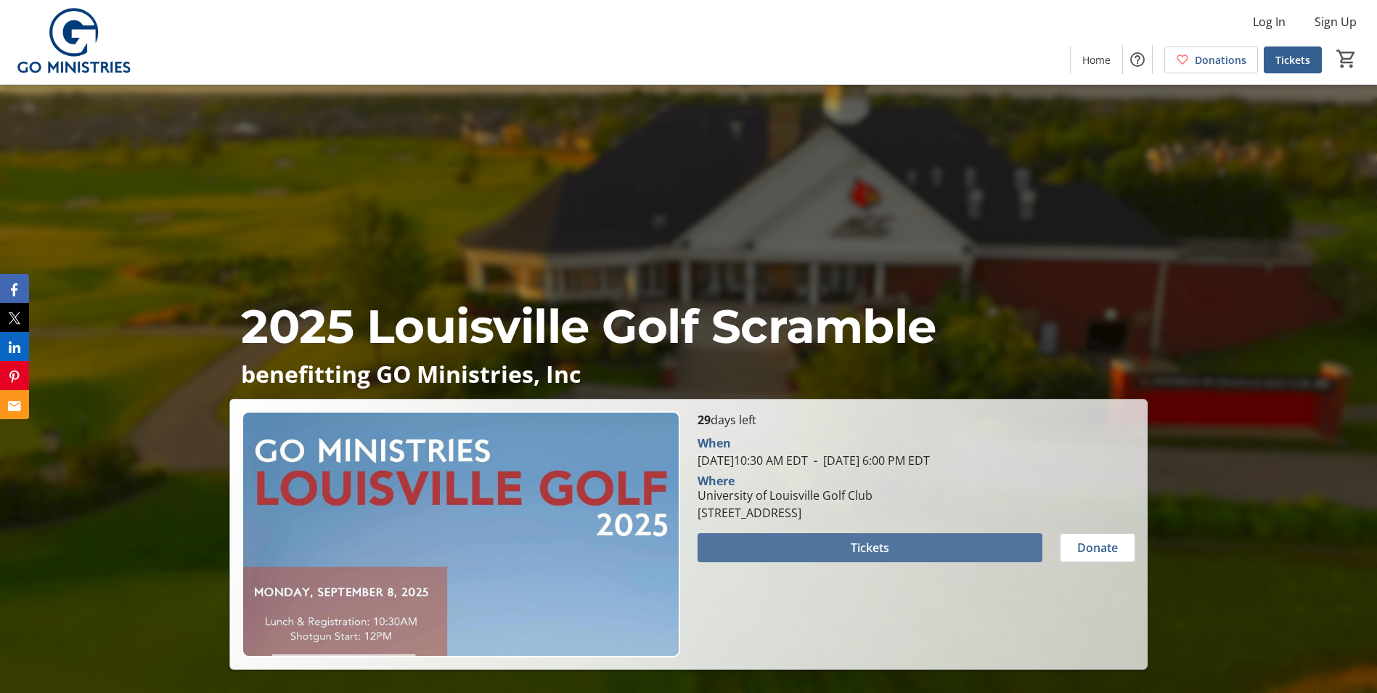
click at [842, 543] on span at bounding box center [870, 547] width 345 height 35
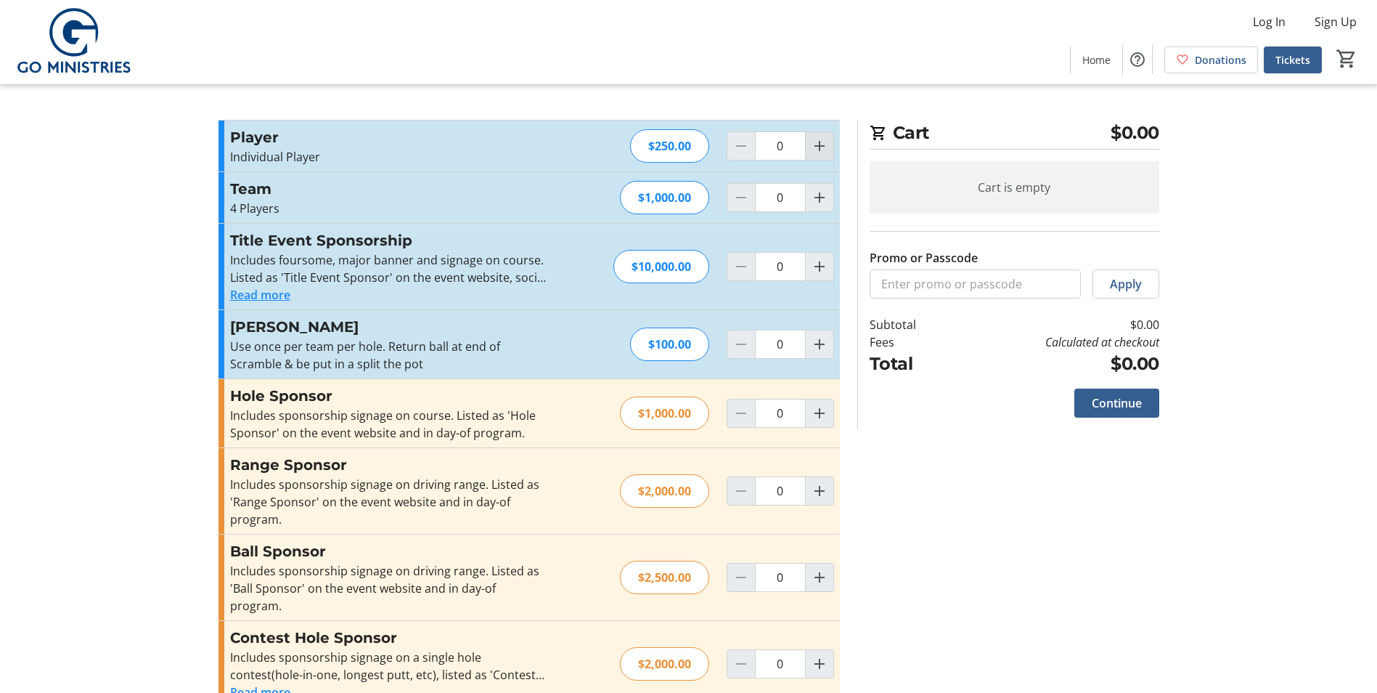
click at [825, 145] on mat-icon "Increment by one" at bounding box center [819, 145] width 17 height 17
type input "1"
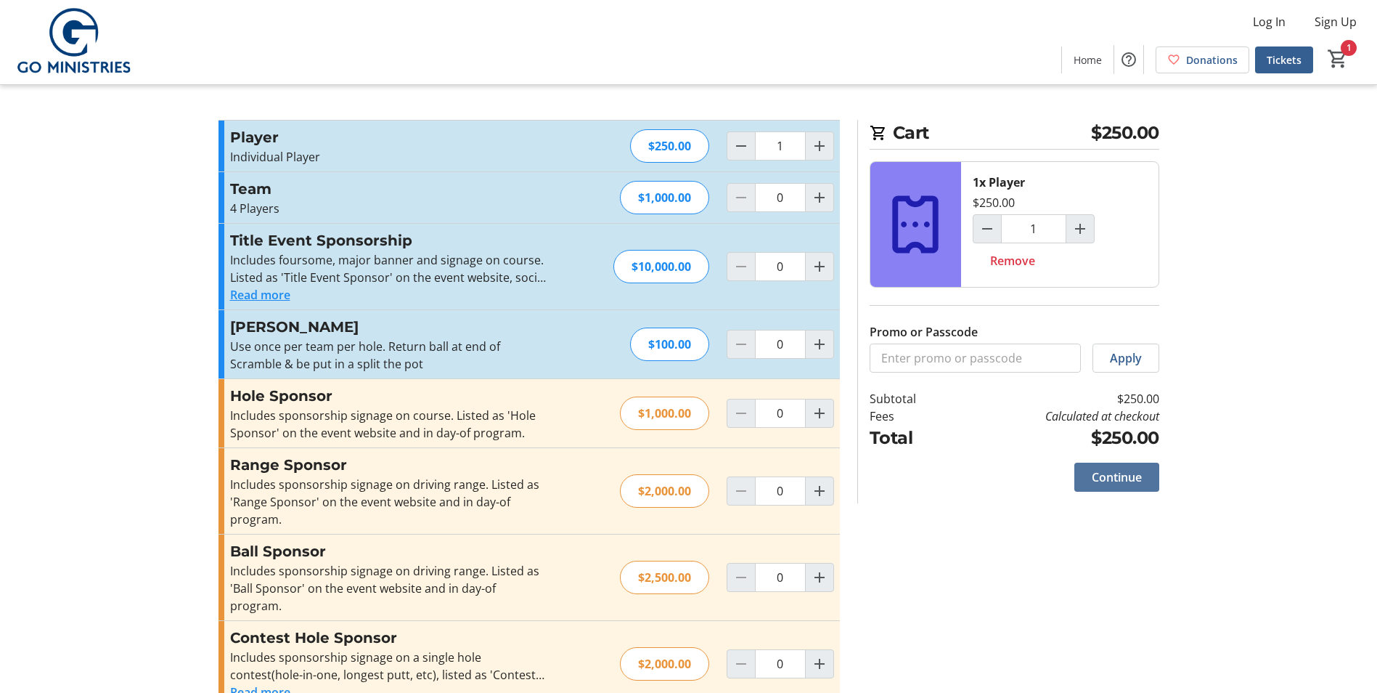
click at [1136, 473] on span "Continue" at bounding box center [1117, 476] width 50 height 17
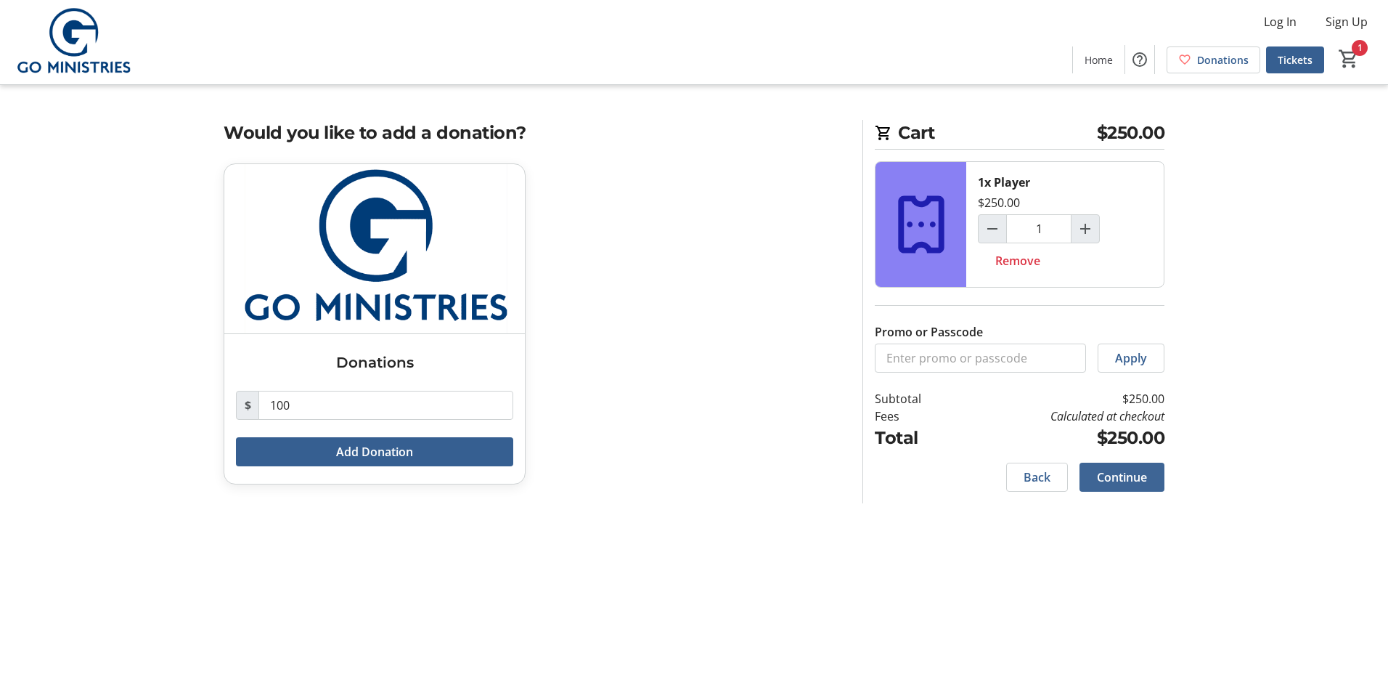
click at [1133, 479] on span "Continue" at bounding box center [1122, 476] width 50 height 17
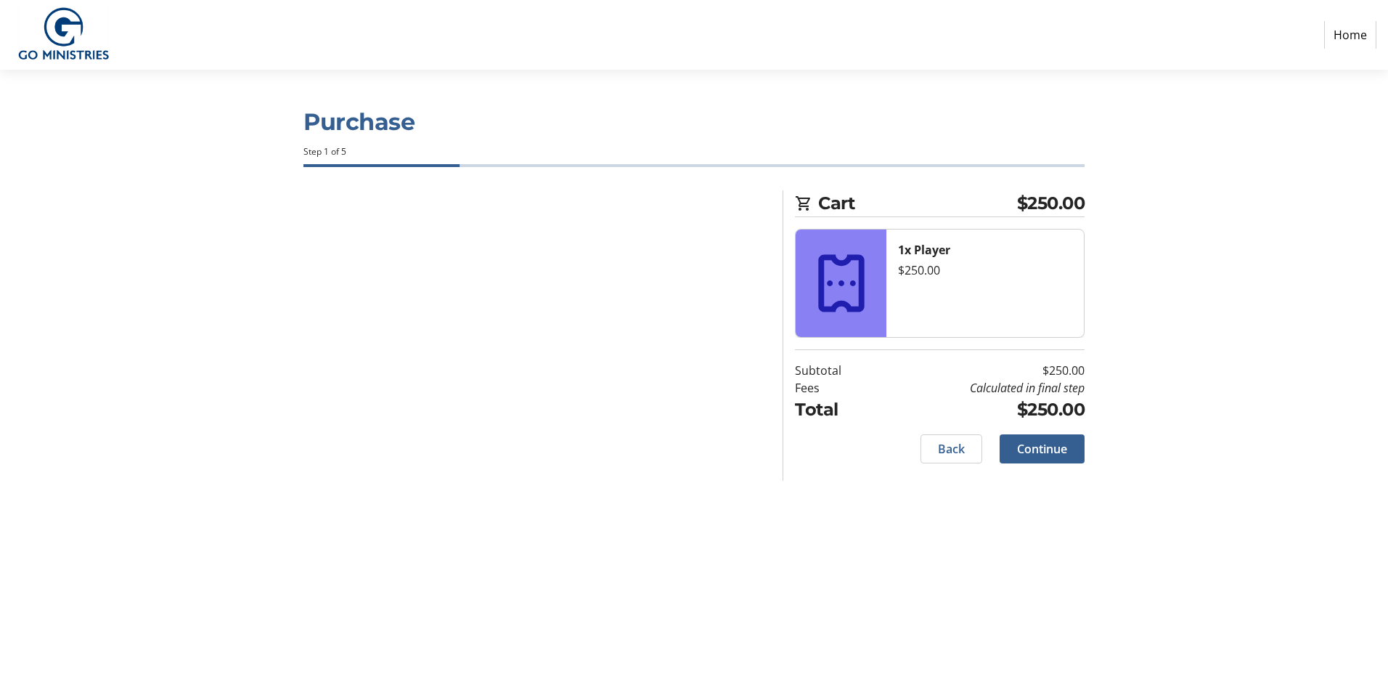
select select
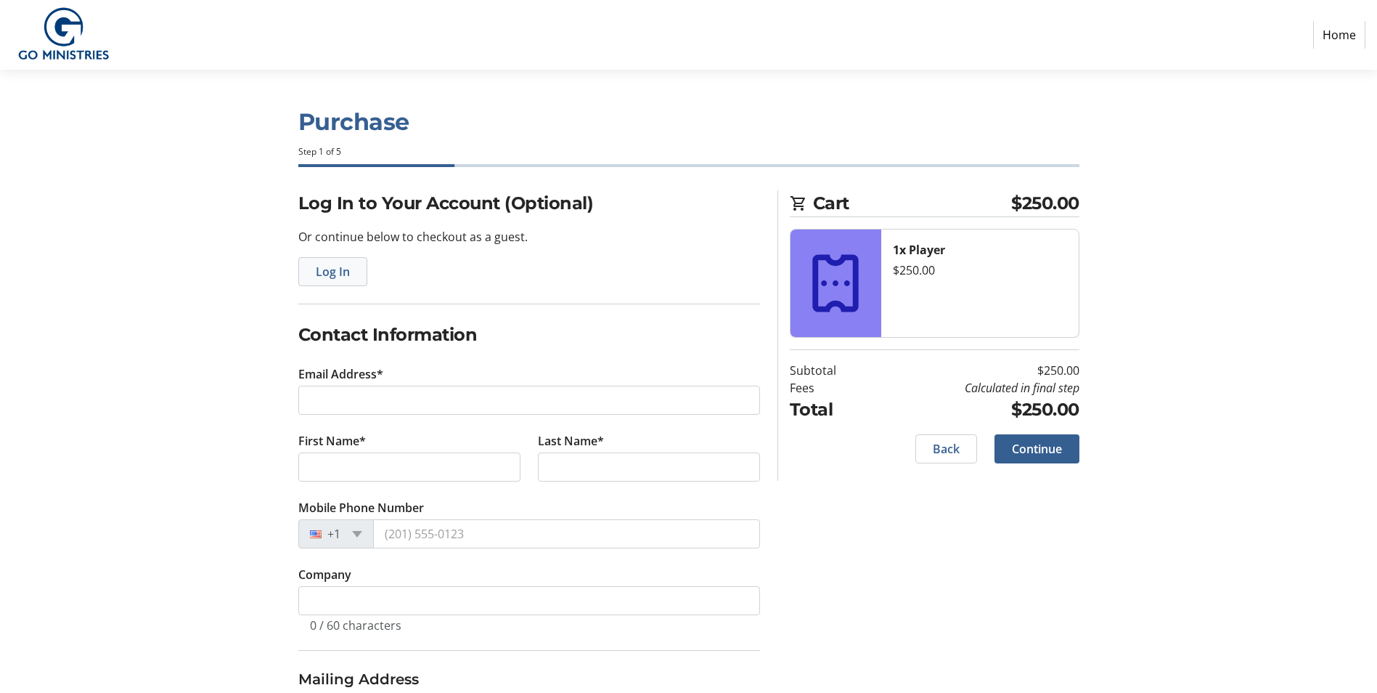
click at [343, 271] on span "Log In" at bounding box center [333, 271] width 34 height 17
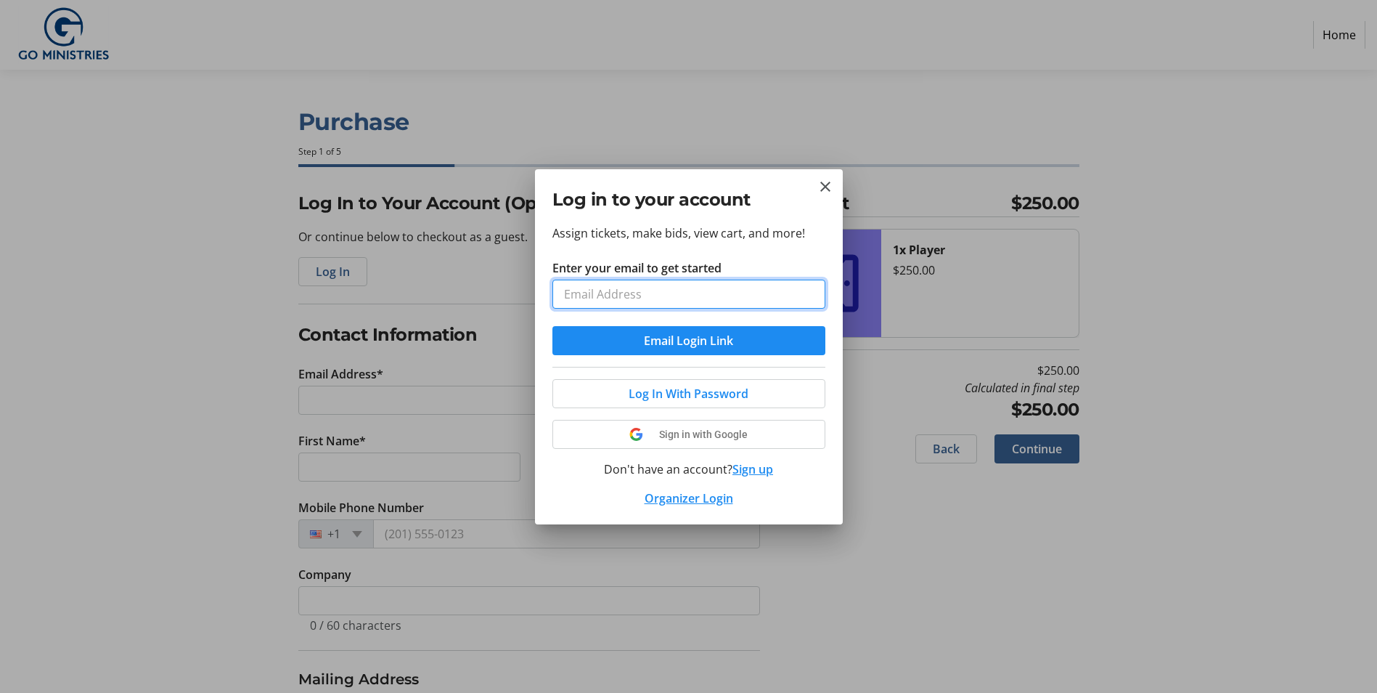
click at [624, 295] on input "Enter your email to get started" at bounding box center [689, 294] width 273 height 29
type input "[EMAIL_ADDRESS][DOMAIN_NAME]"
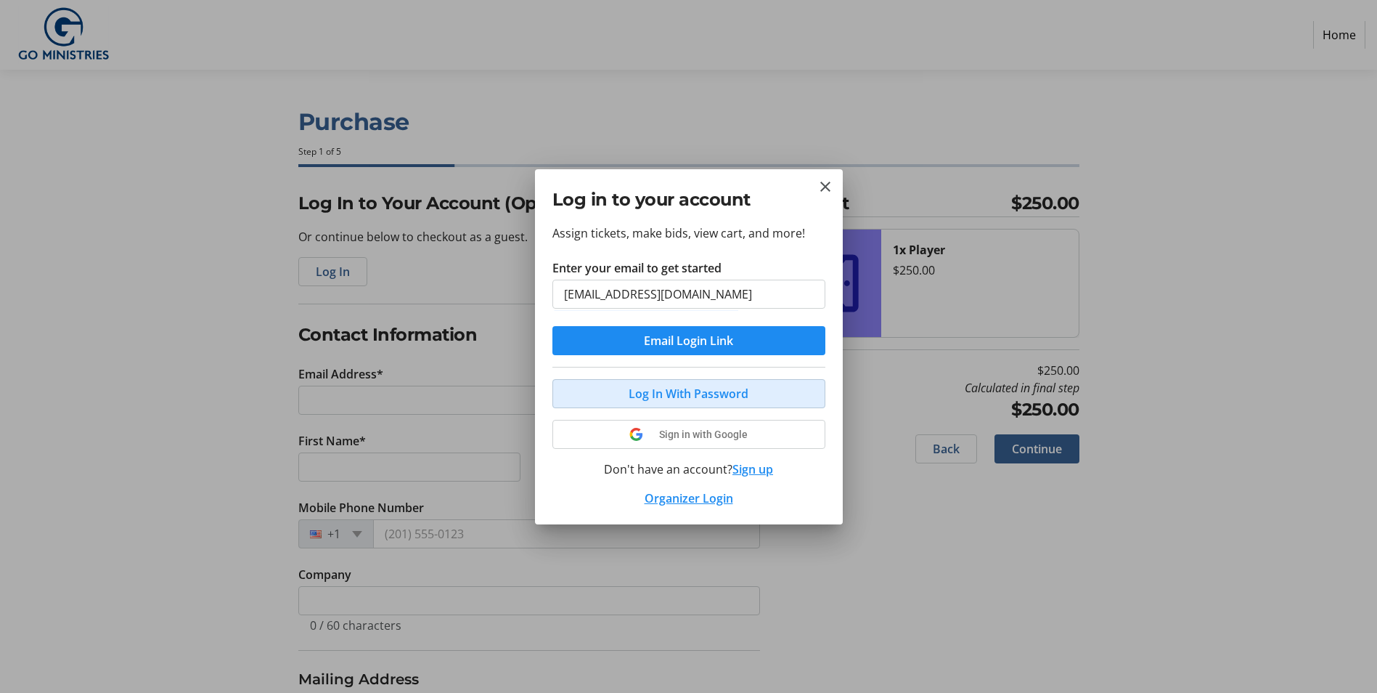
click at [678, 393] on span "Log In With Password" at bounding box center [689, 393] width 120 height 17
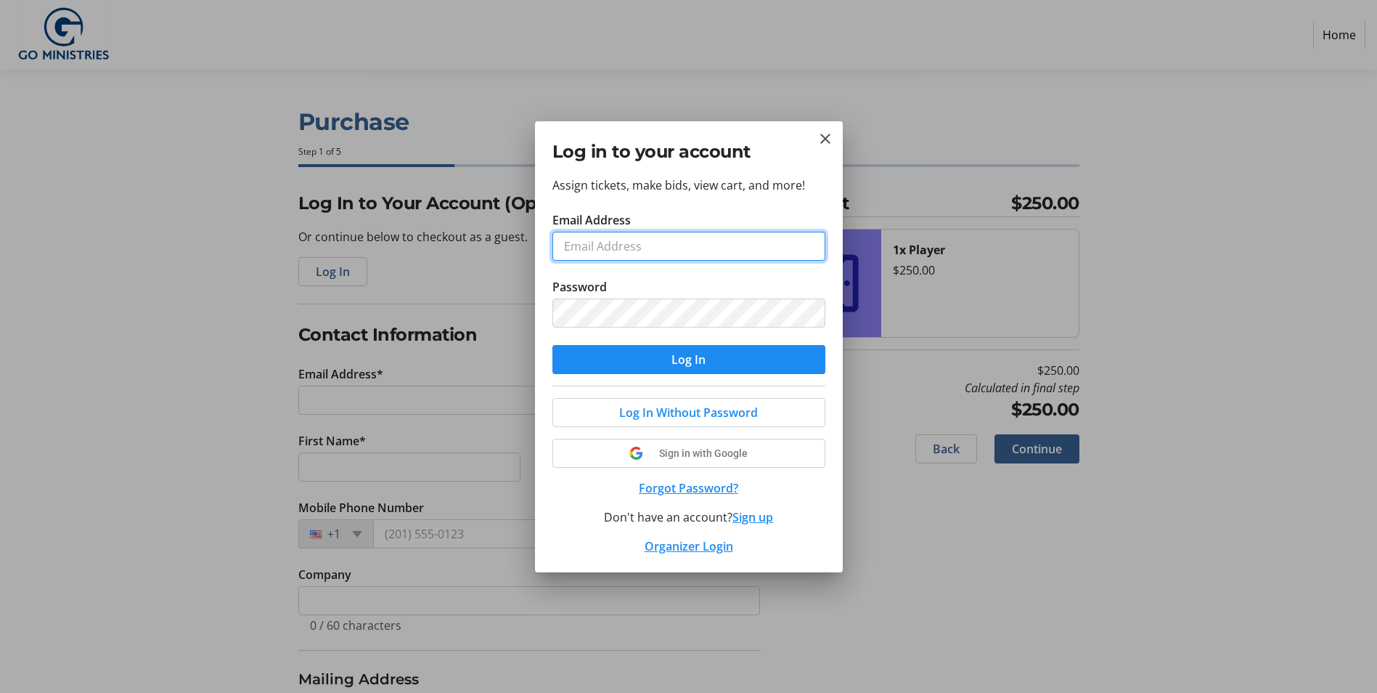
click at [601, 245] on input "Email Address" at bounding box center [689, 246] width 273 height 29
type input "[EMAIL_ADDRESS][DOMAIN_NAME]"
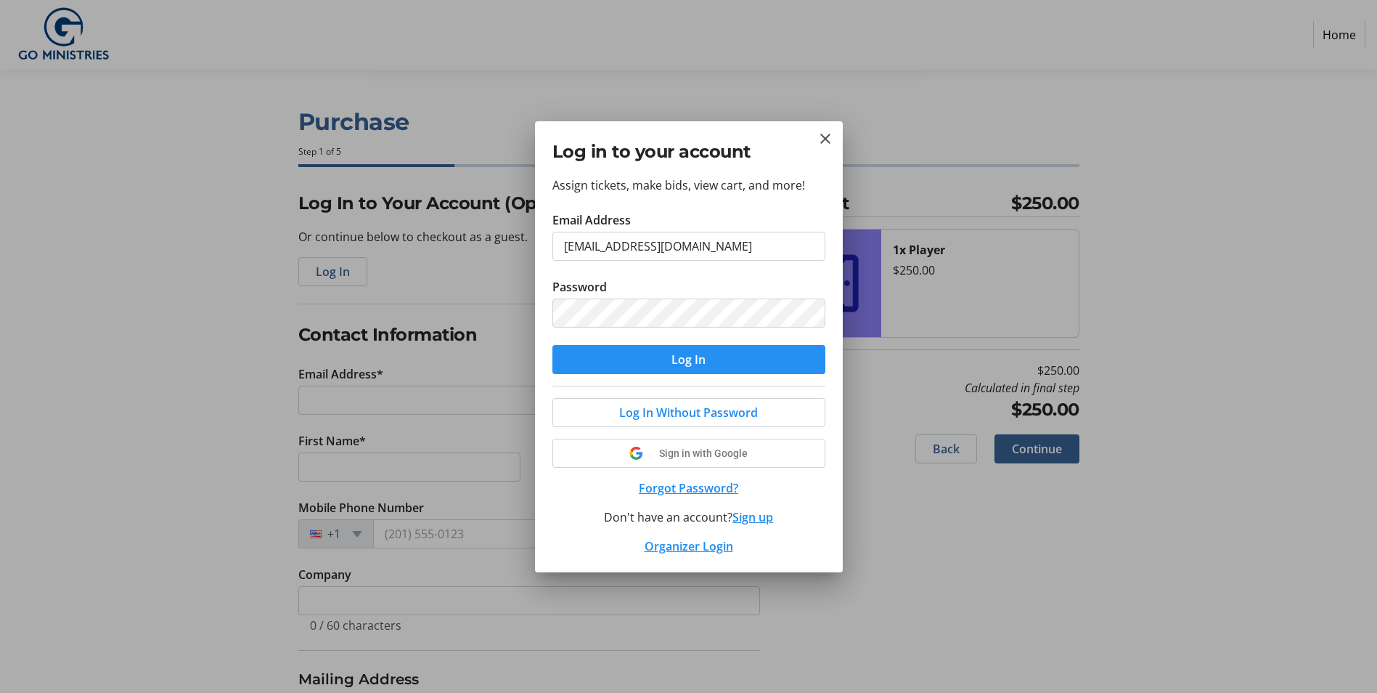
click at [701, 351] on span "Log In" at bounding box center [689, 359] width 34 height 17
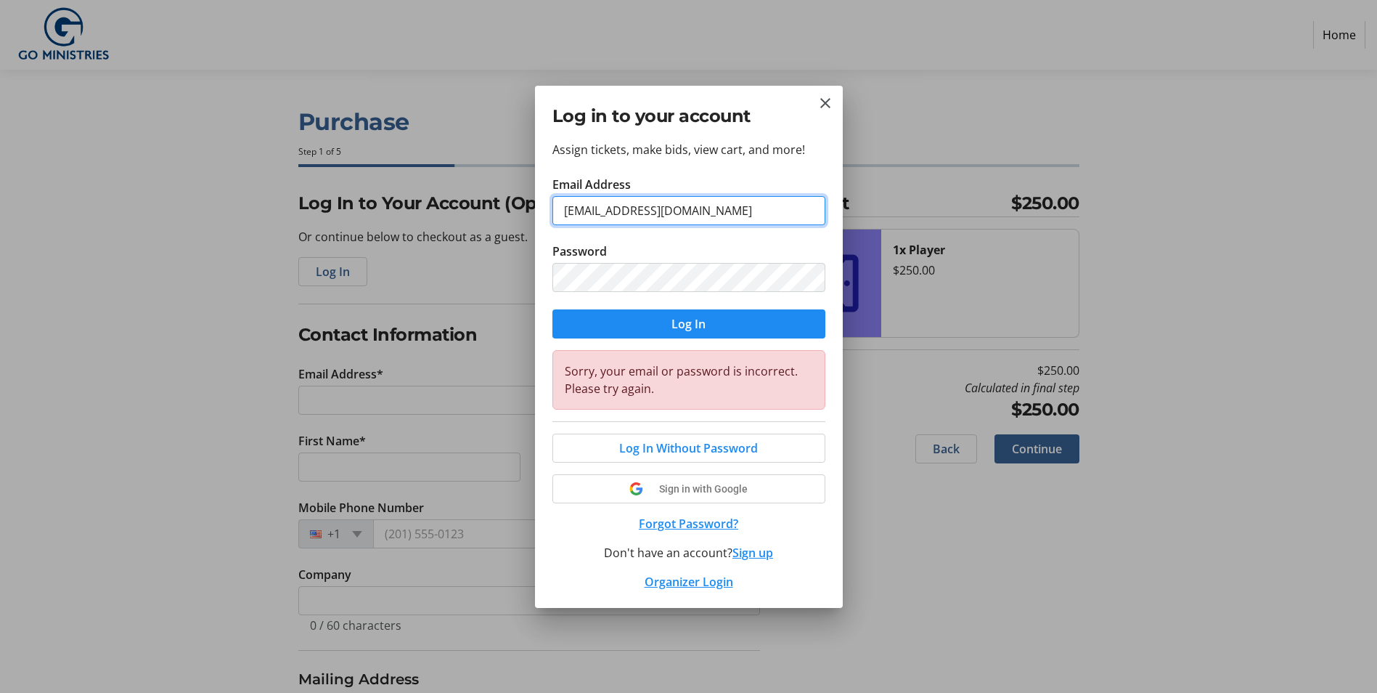
click at [698, 212] on input "[EMAIL_ADDRESS][DOMAIN_NAME]" at bounding box center [689, 210] width 273 height 29
click at [759, 167] on div "Assign tickets, make bids, view cart, and more! Email Address [EMAIL_ADDRESS][D…" at bounding box center [689, 374] width 308 height 467
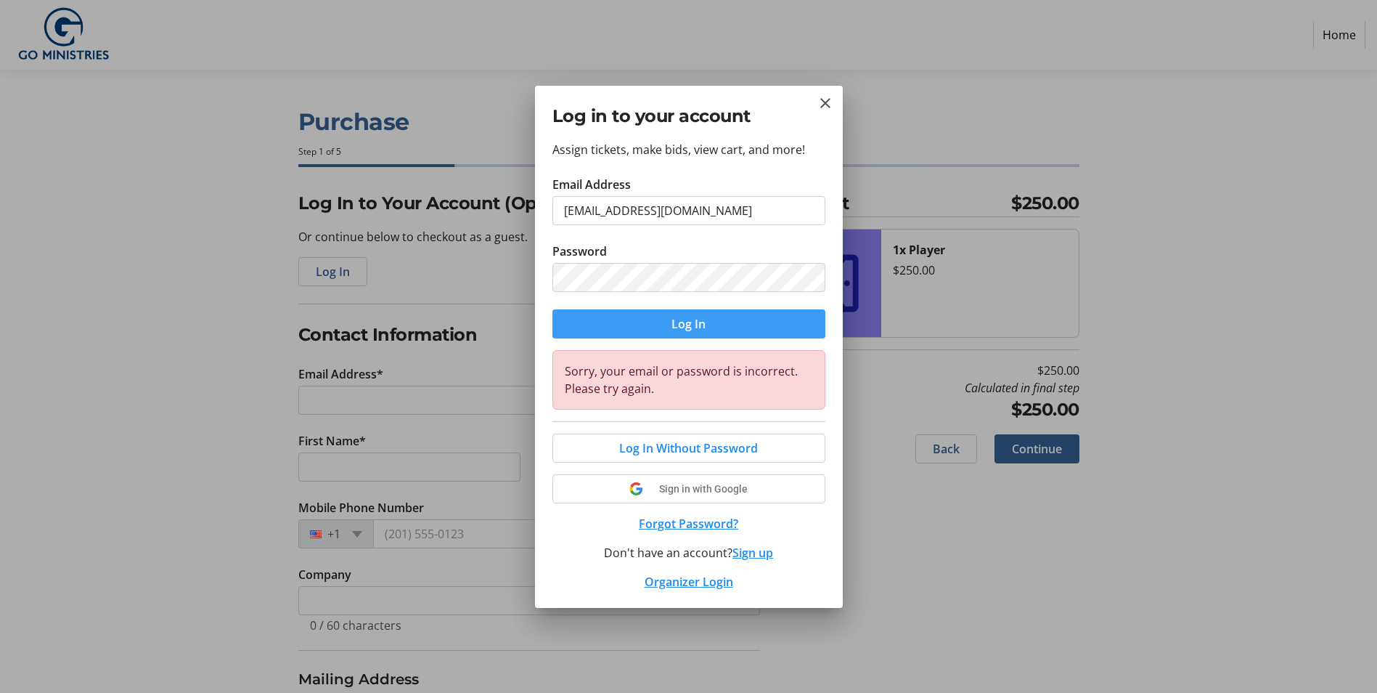
click at [675, 318] on span "Log In" at bounding box center [689, 323] width 34 height 17
click at [827, 102] on mat-icon "Close" at bounding box center [825, 102] width 17 height 17
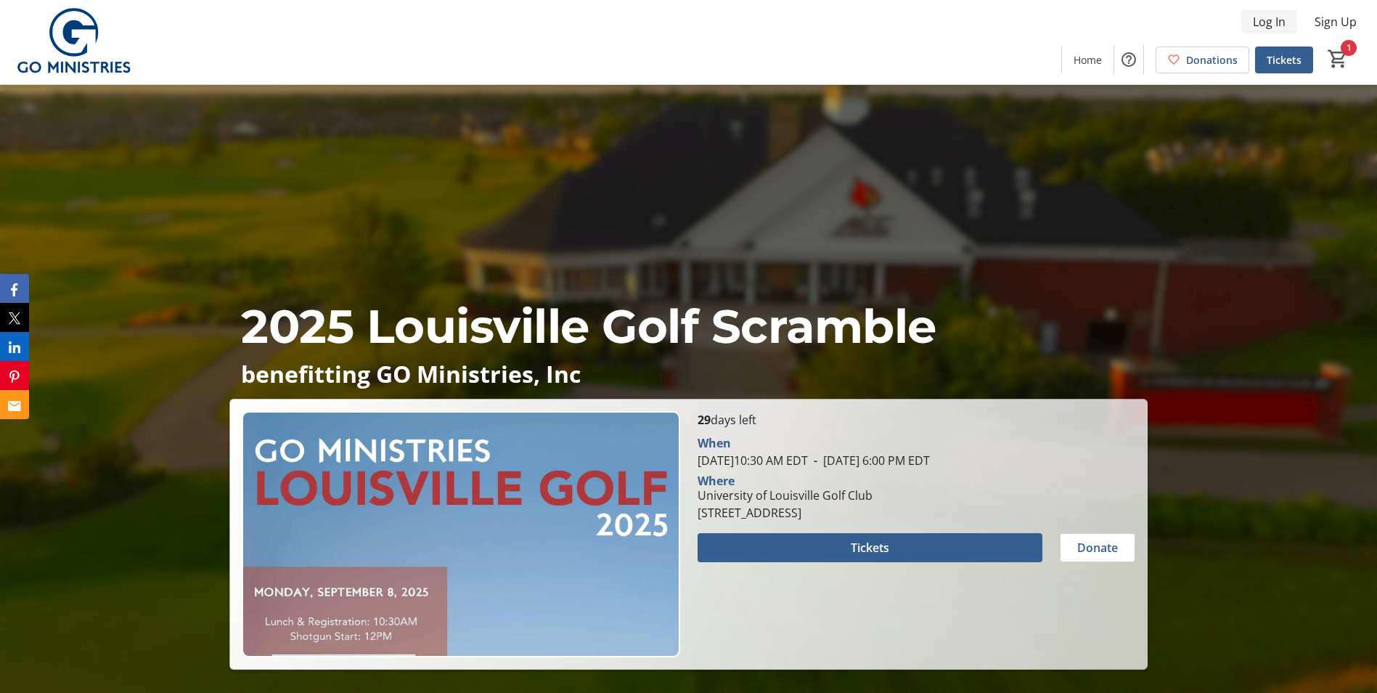
click at [1277, 21] on span "Log In" at bounding box center [1269, 21] width 33 height 17
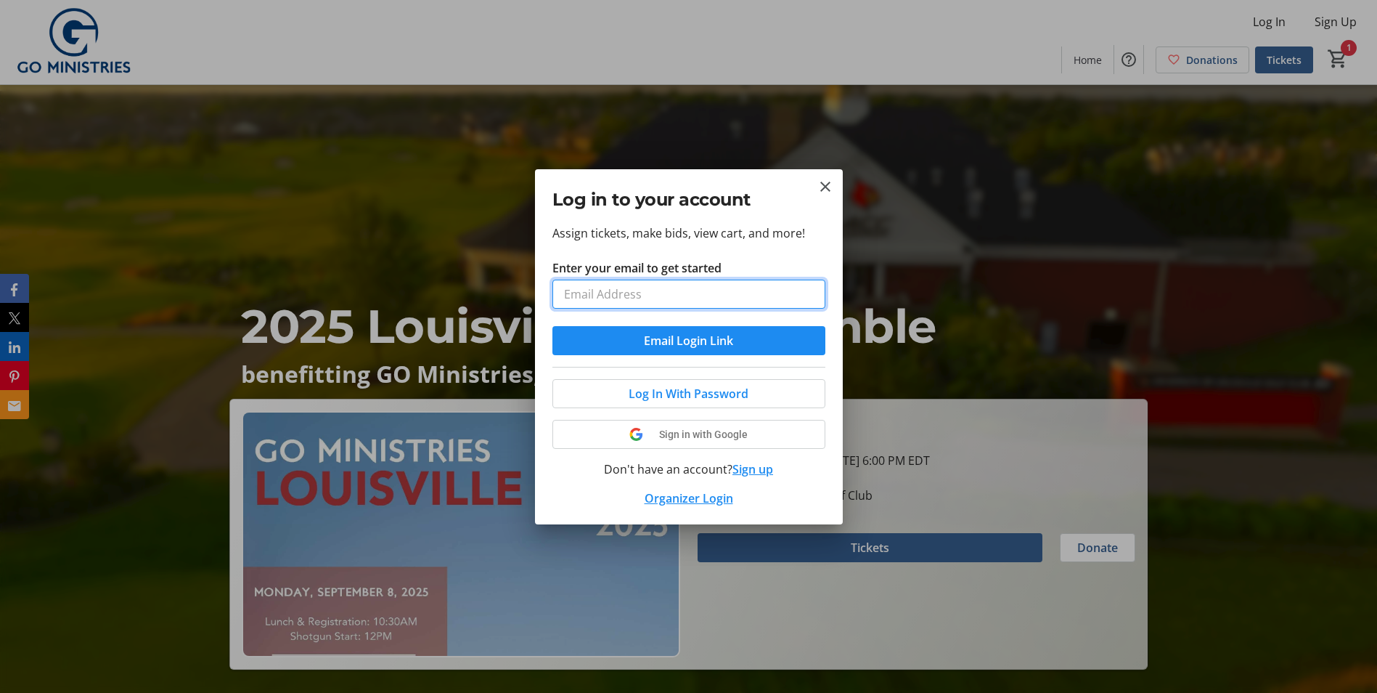
click at [617, 290] on input "Enter your email to get started" at bounding box center [689, 294] width 273 height 29
type input "[EMAIL_ADDRESS][DOMAIN_NAME]"
click at [683, 397] on span "Log In With Password" at bounding box center [689, 393] width 120 height 17
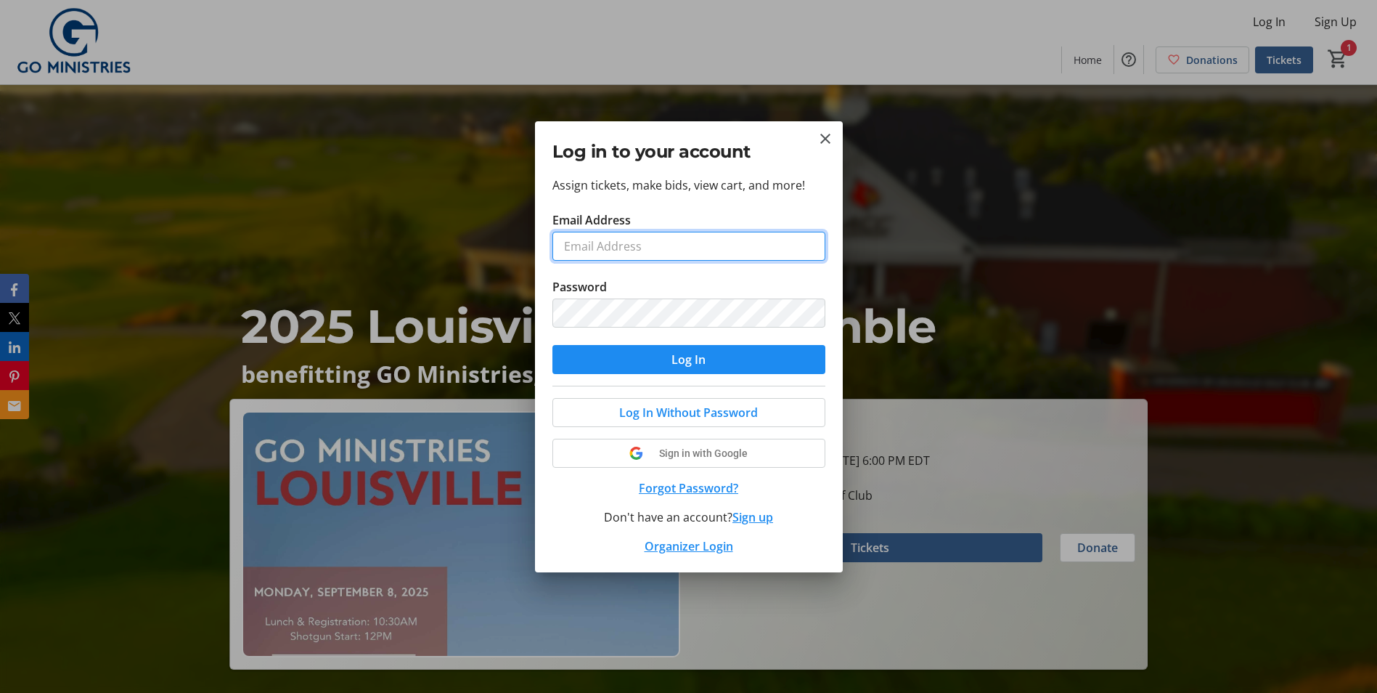
click at [614, 244] on input "Email Address" at bounding box center [689, 246] width 273 height 29
type input "[EMAIL_ADDRESS][DOMAIN_NAME]"
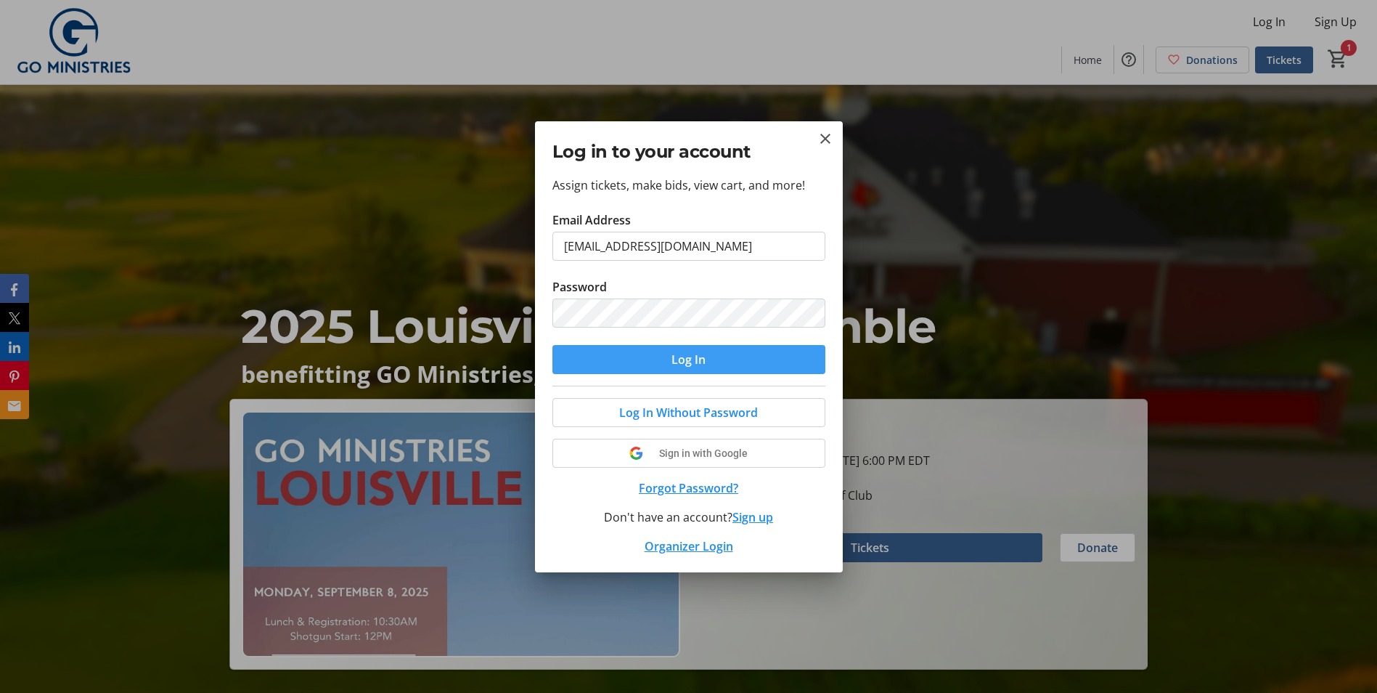
click at [686, 361] on span "Log In" at bounding box center [689, 359] width 34 height 17
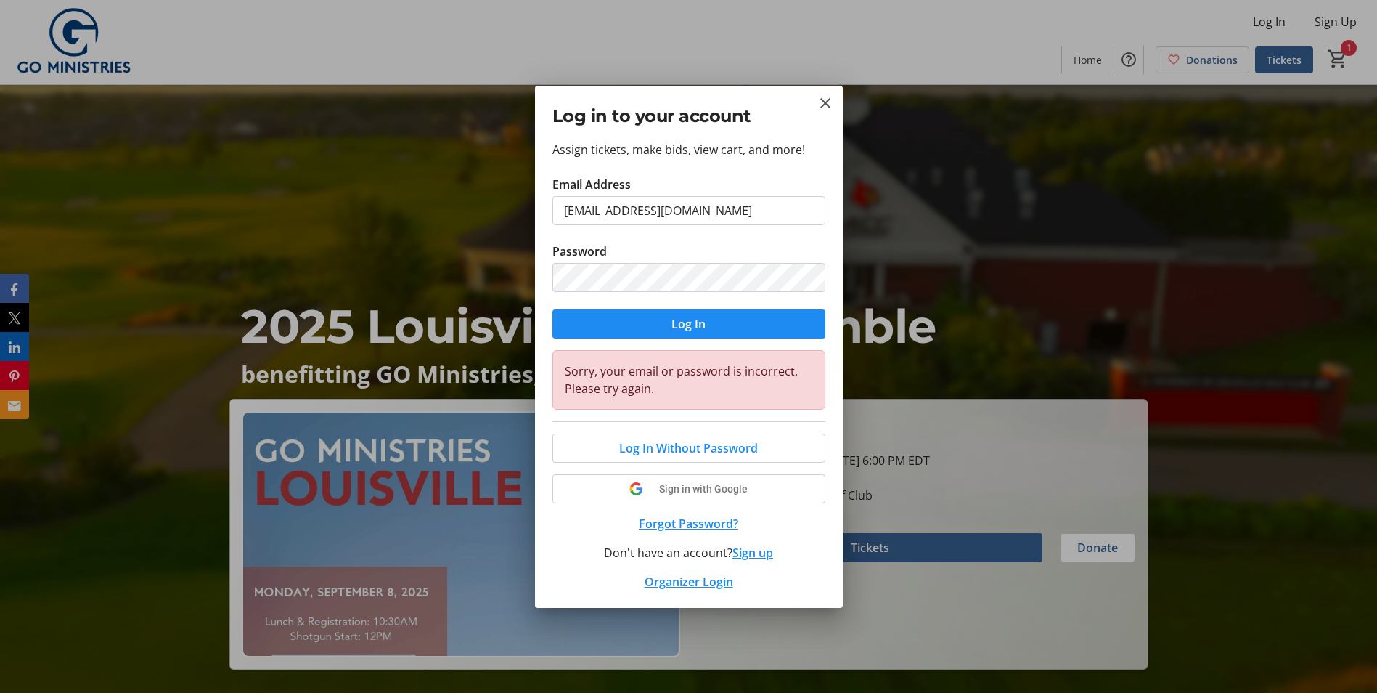
click at [688, 523] on button "Forgot Password?" at bounding box center [689, 523] width 273 height 17
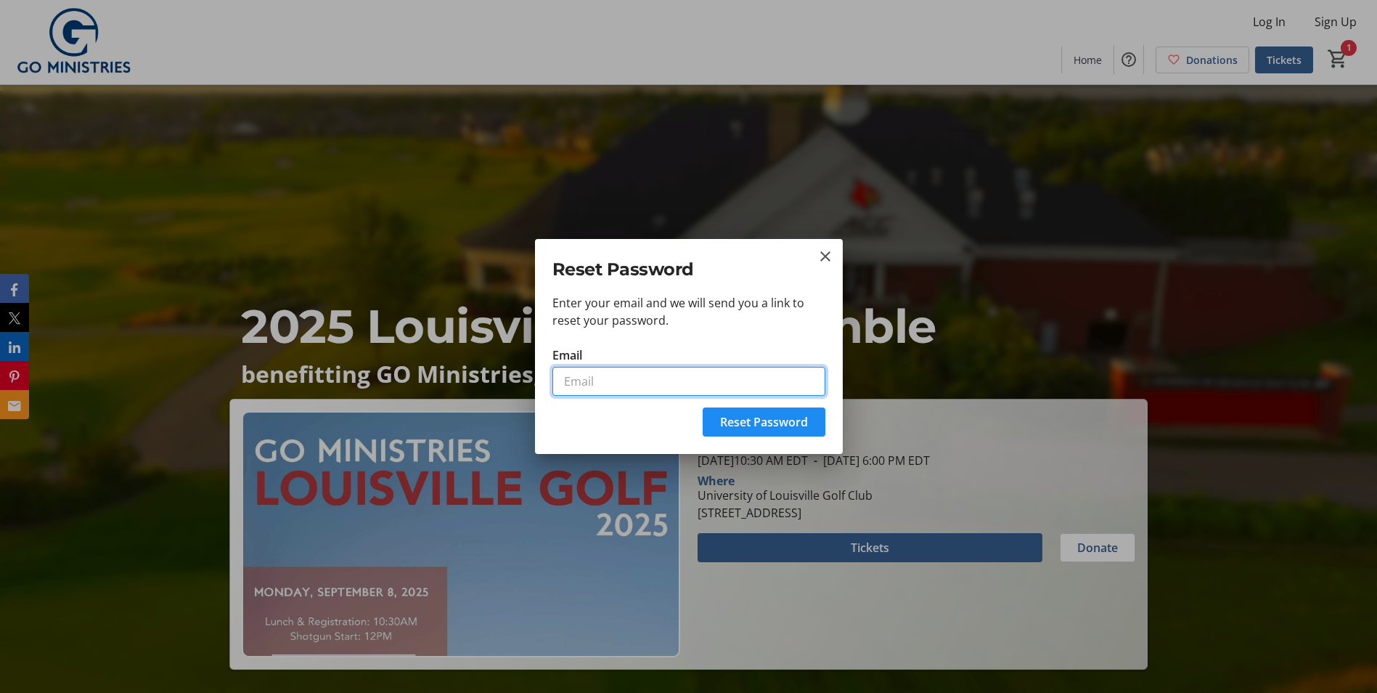
click at [574, 385] on input "Email" at bounding box center [689, 381] width 273 height 29
type input "[EMAIL_ADDRESS][DOMAIN_NAME]"
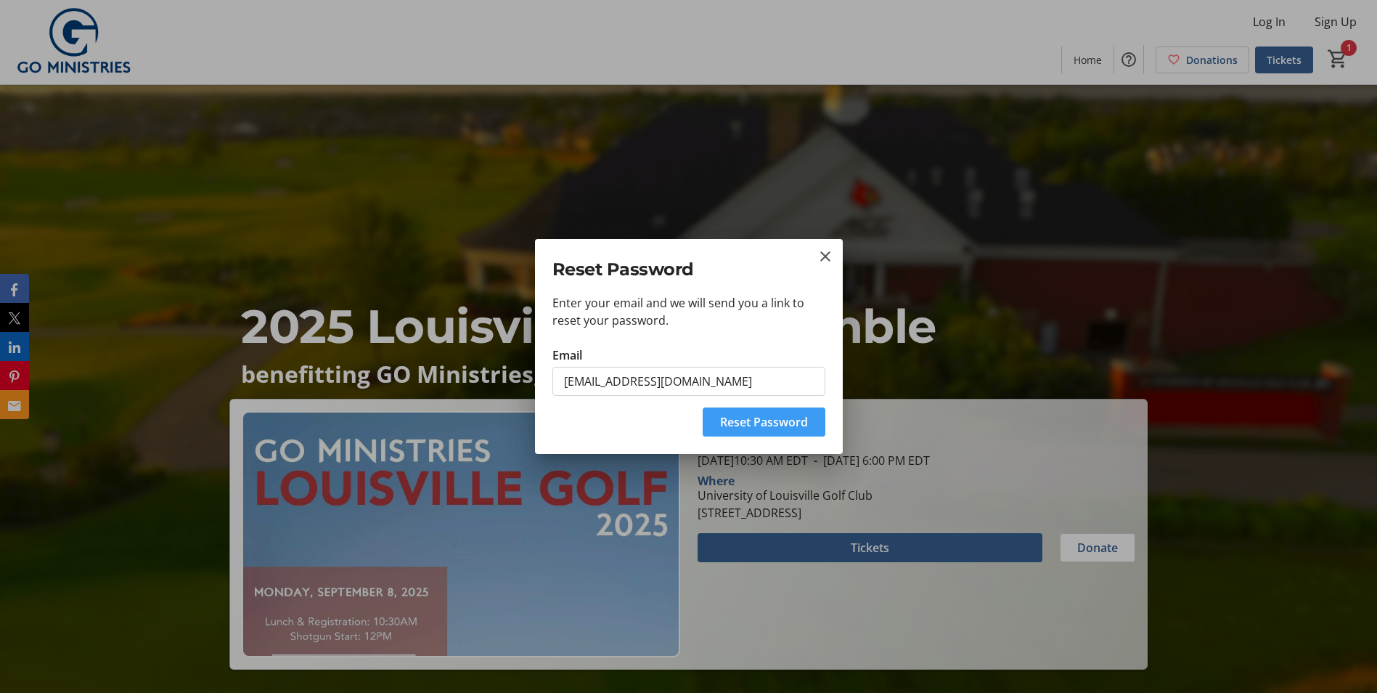
click at [762, 425] on span "Reset Password" at bounding box center [764, 421] width 88 height 17
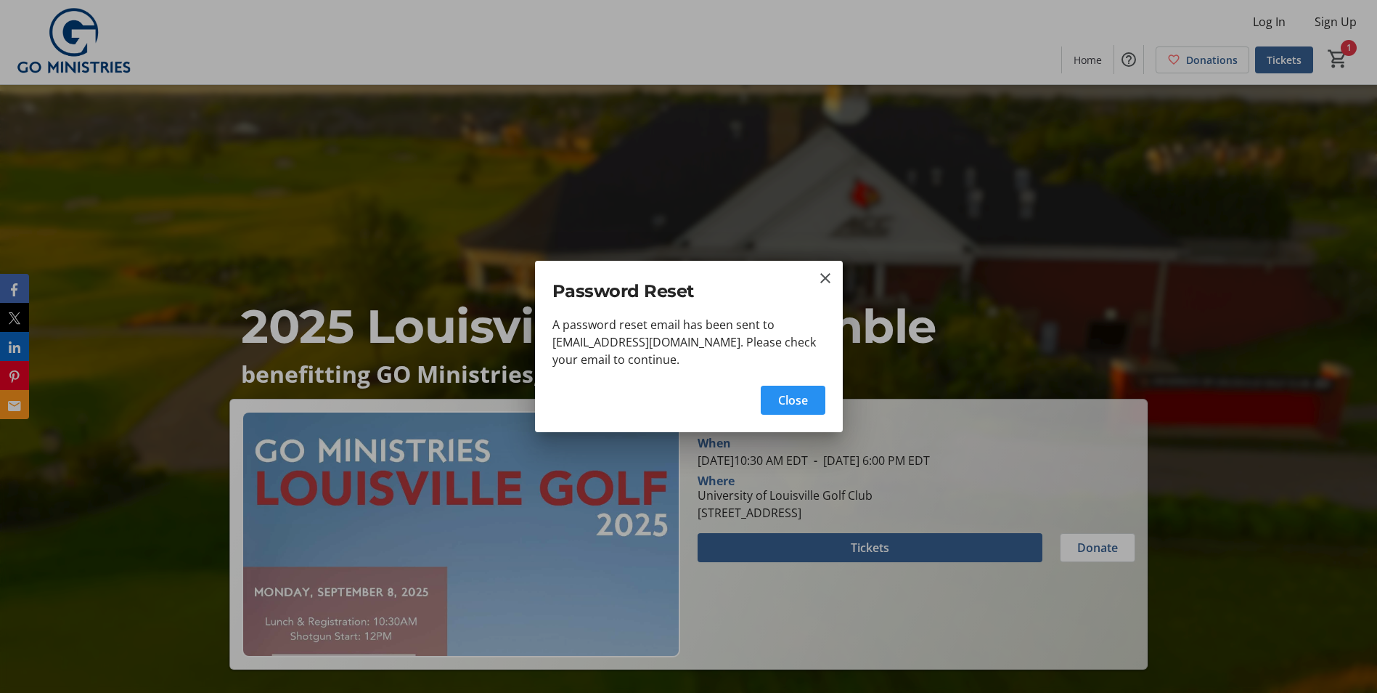
click at [792, 399] on span "Close" at bounding box center [793, 399] width 30 height 17
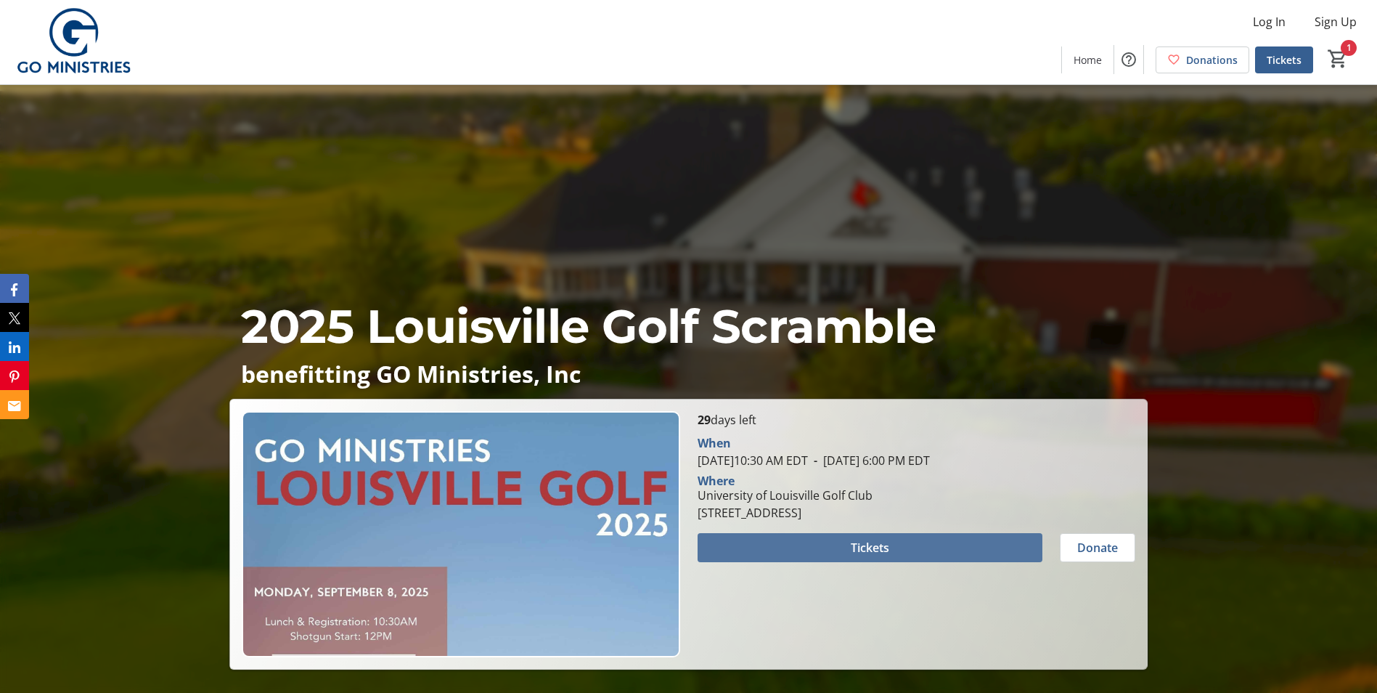
click at [876, 547] on span "Tickets" at bounding box center [870, 547] width 38 height 17
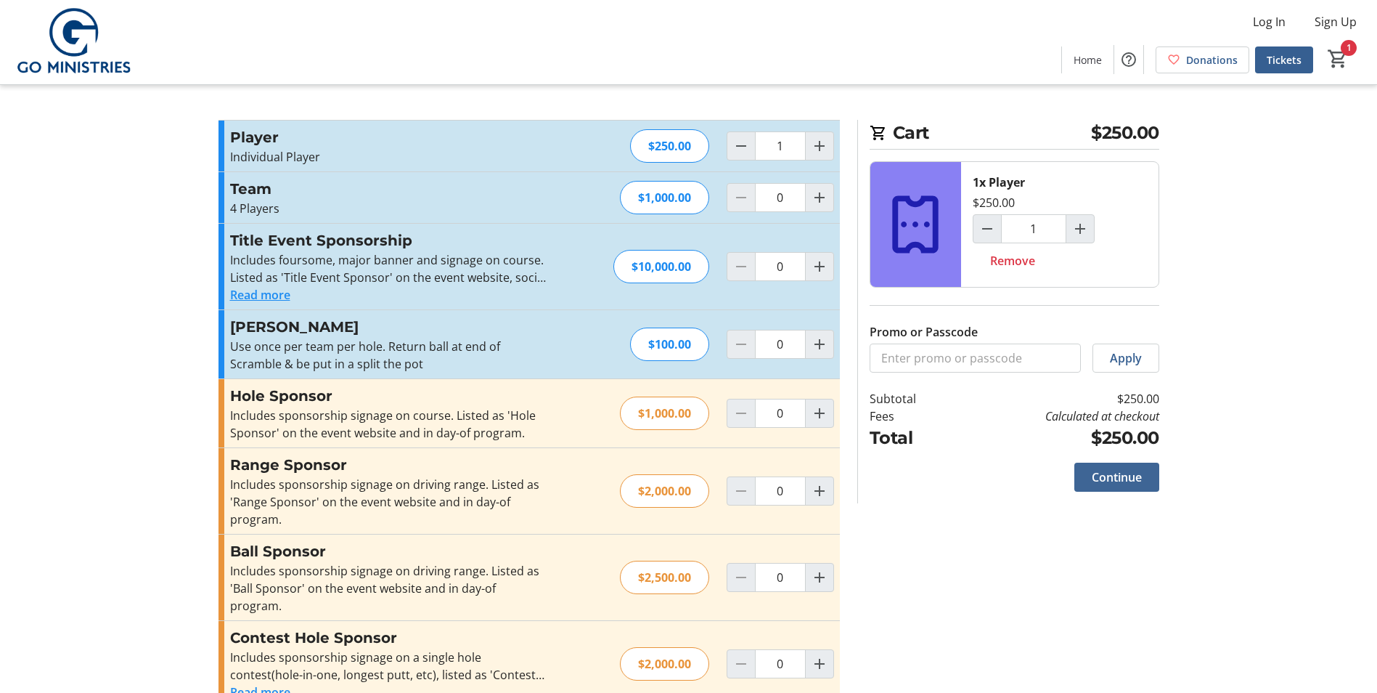
click at [1136, 480] on span "Continue" at bounding box center [1117, 476] width 50 height 17
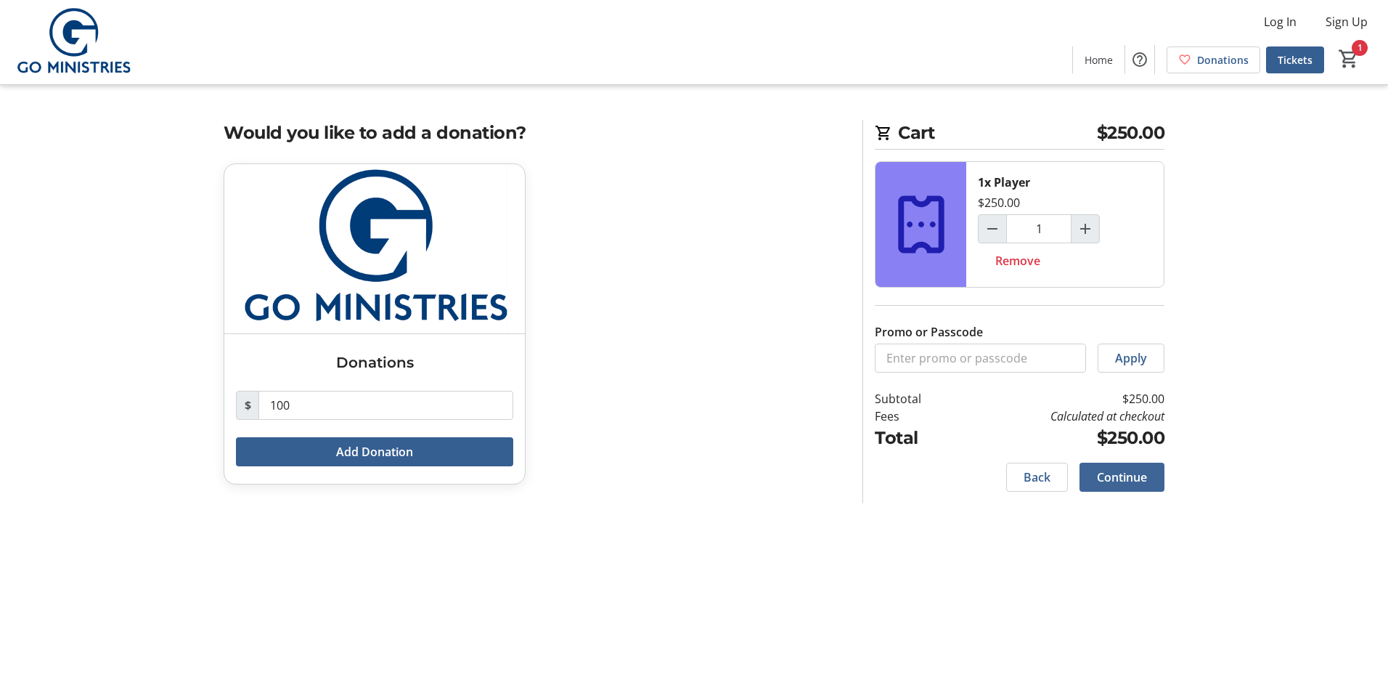
click at [1123, 479] on span "Continue" at bounding box center [1122, 476] width 50 height 17
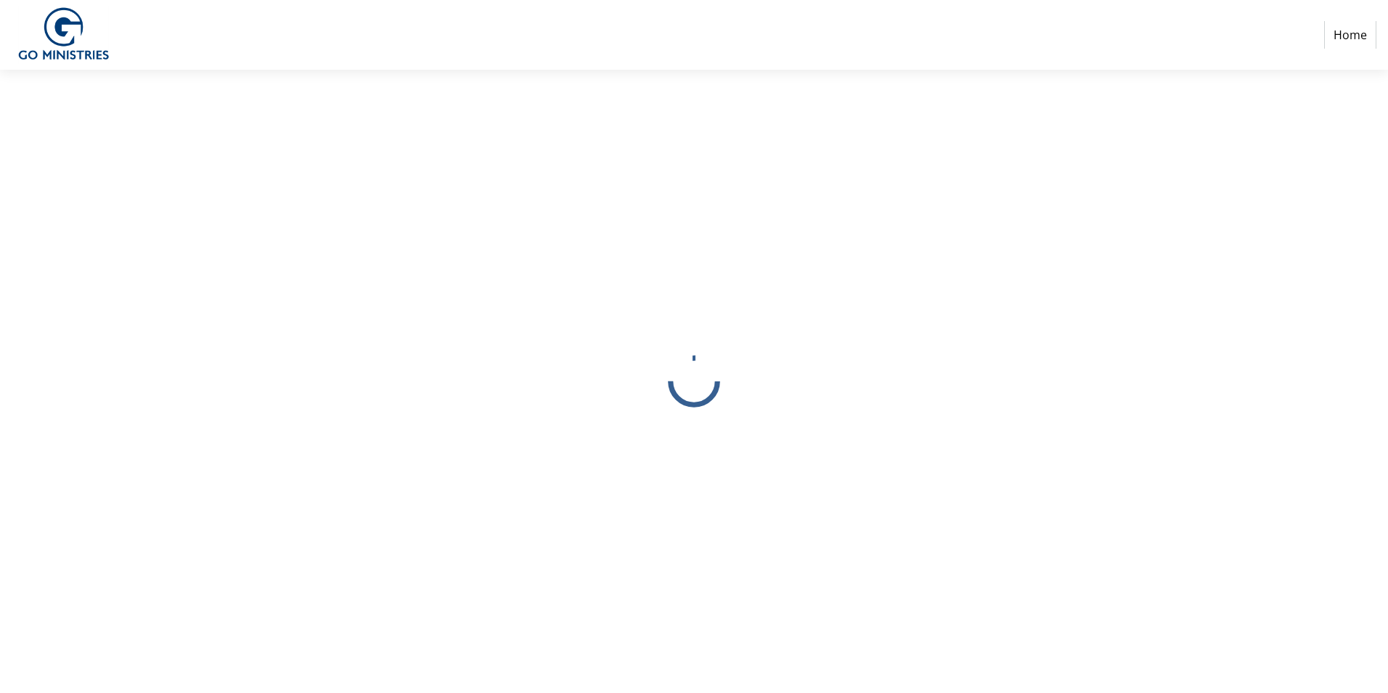
select select
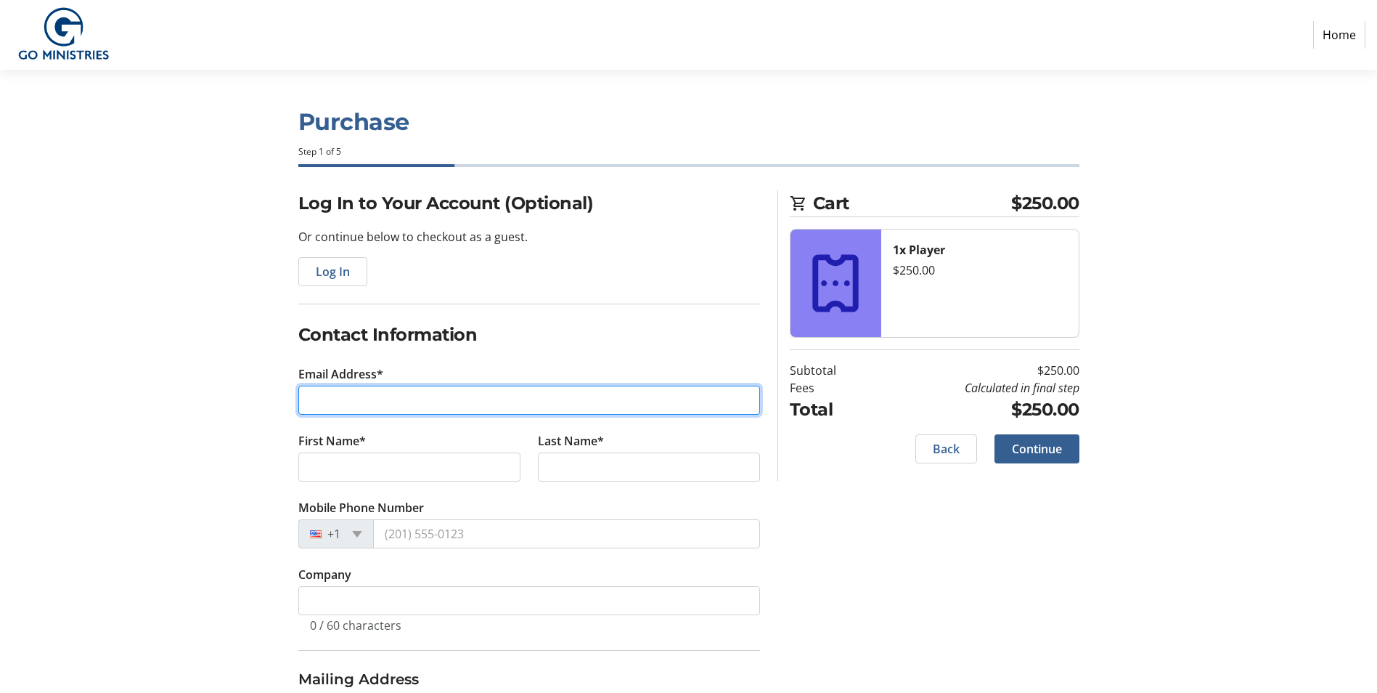
click at [345, 400] on input "Email Address*" at bounding box center [529, 400] width 462 height 29
type input "[EMAIL_ADDRESS][DOMAIN_NAME]"
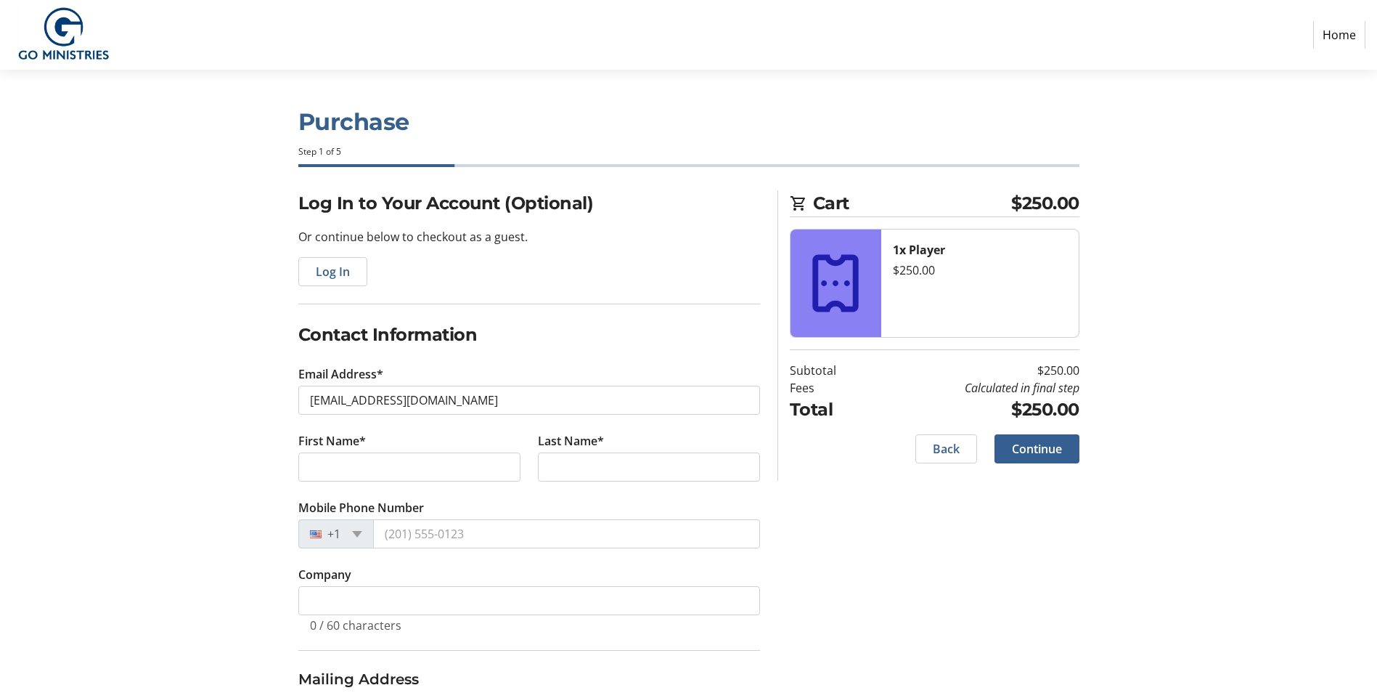
select select "US"
click at [343, 468] on input "First Name*" at bounding box center [409, 466] width 222 height 29
type input "Larry"
click at [590, 465] on input "Last Name*" at bounding box center [649, 466] width 222 height 29
type input "Weyenberg"
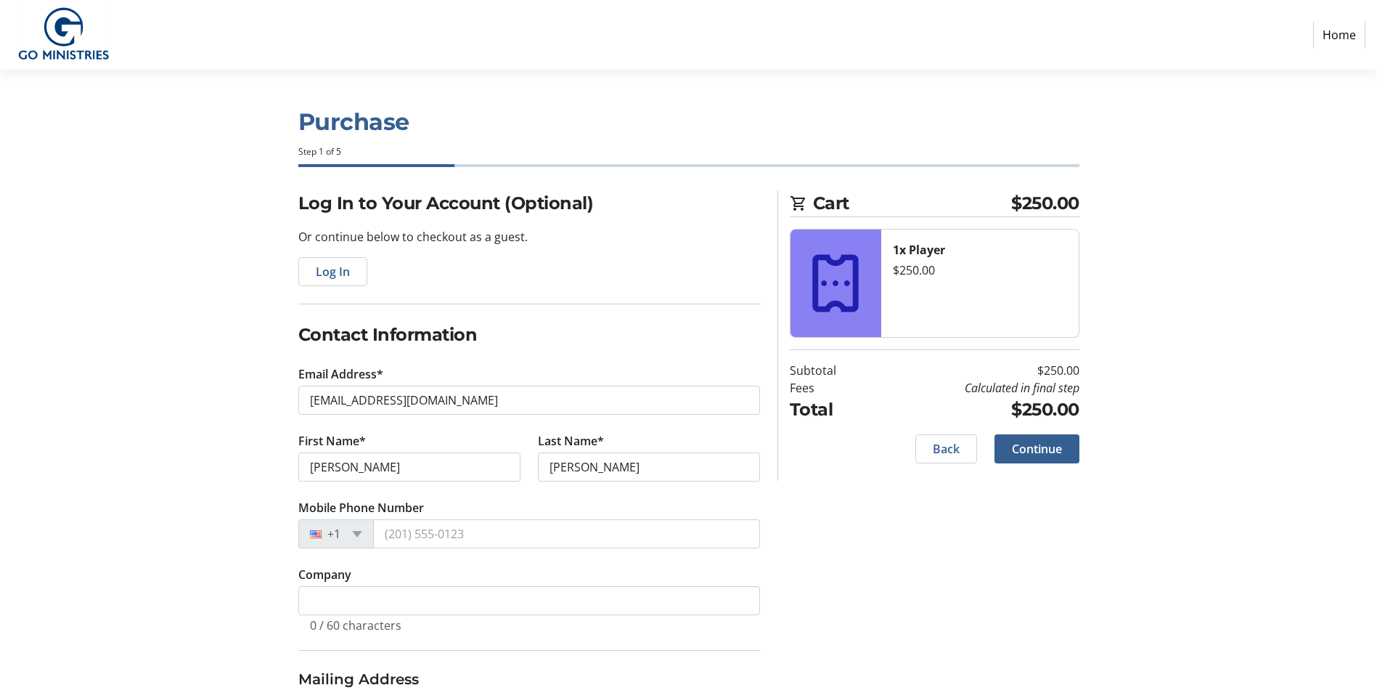
type input "9208 Lethborough Dr"
type input "Louisville"
select select "KY"
type input "40299"
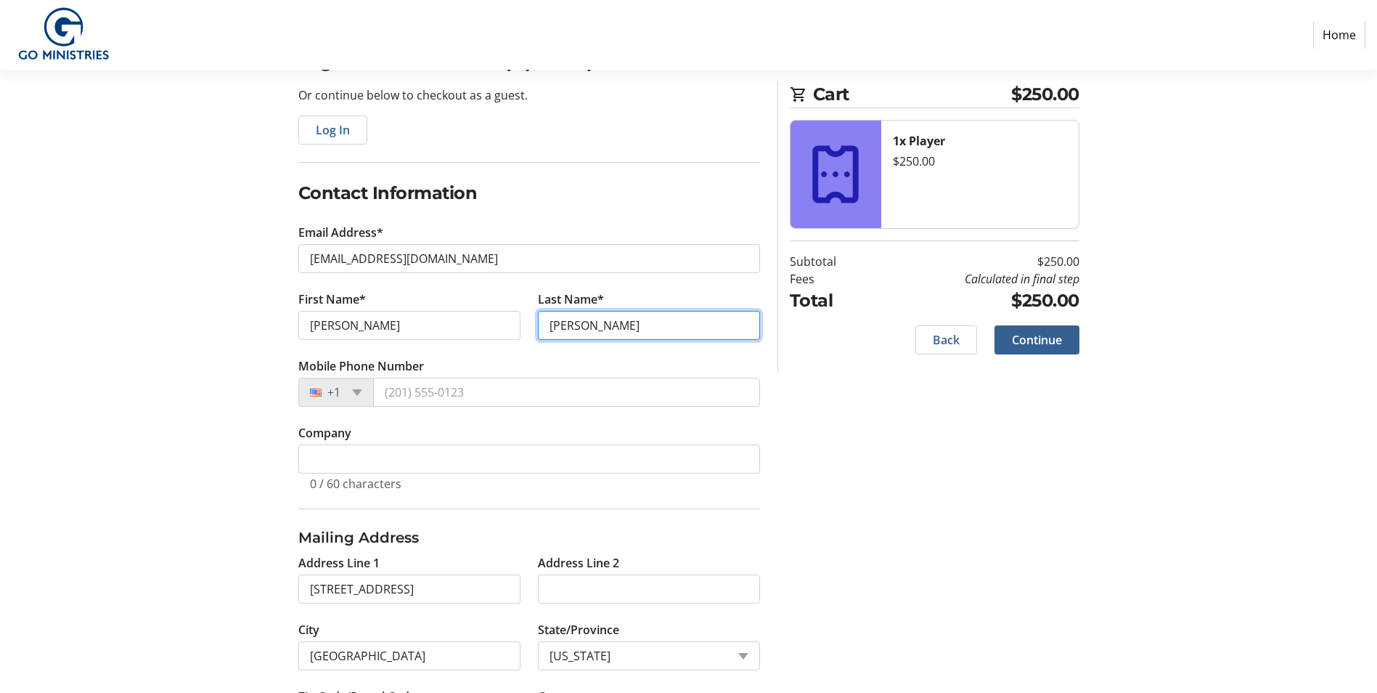
scroll to position [218, 0]
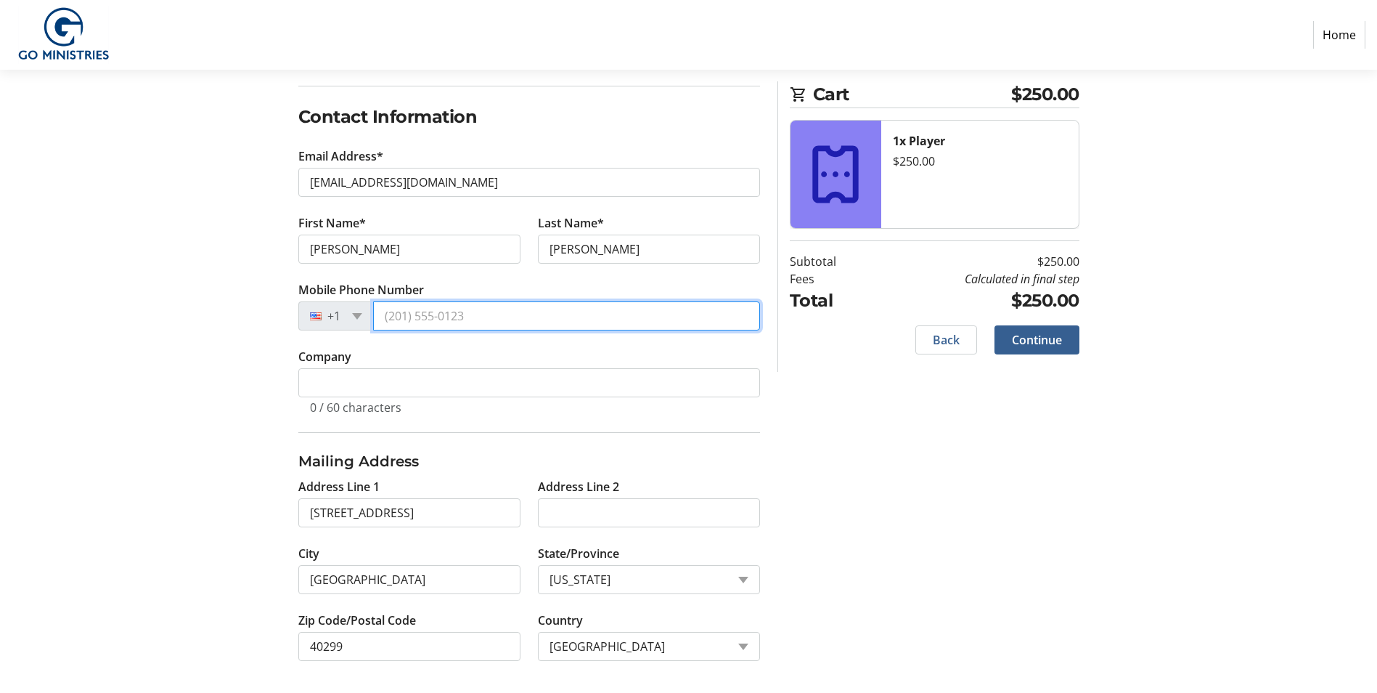
click at [481, 316] on input "Mobile Phone Number" at bounding box center [566, 315] width 387 height 29
type input "(502) 593-2700"
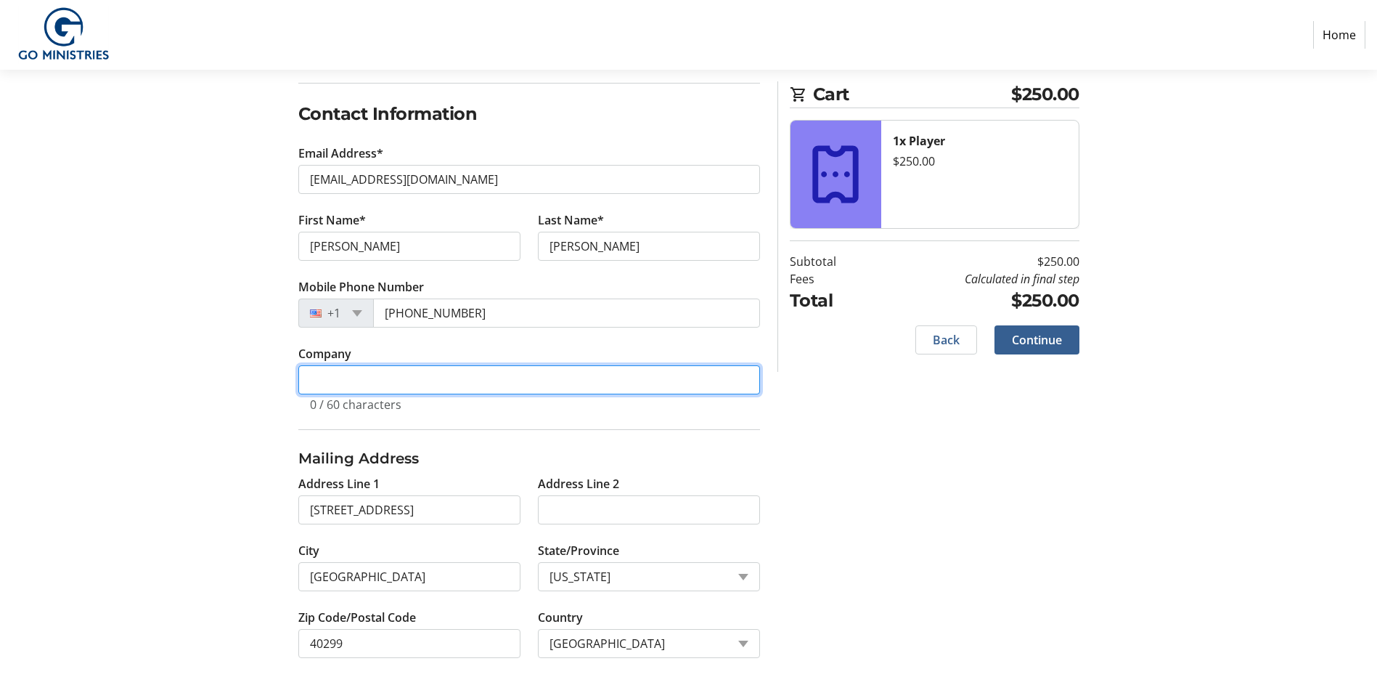
click at [468, 381] on input "Company" at bounding box center [529, 379] width 462 height 29
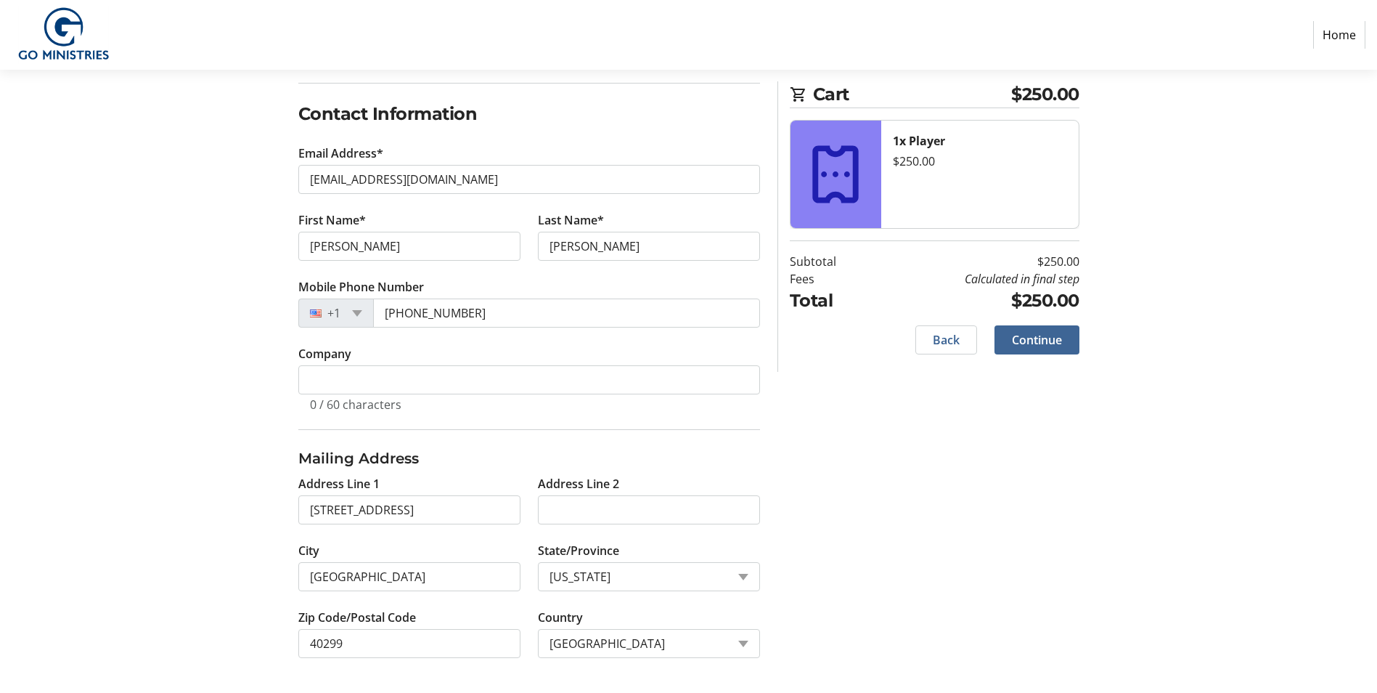
click at [1052, 341] on span "Continue" at bounding box center [1037, 339] width 50 height 17
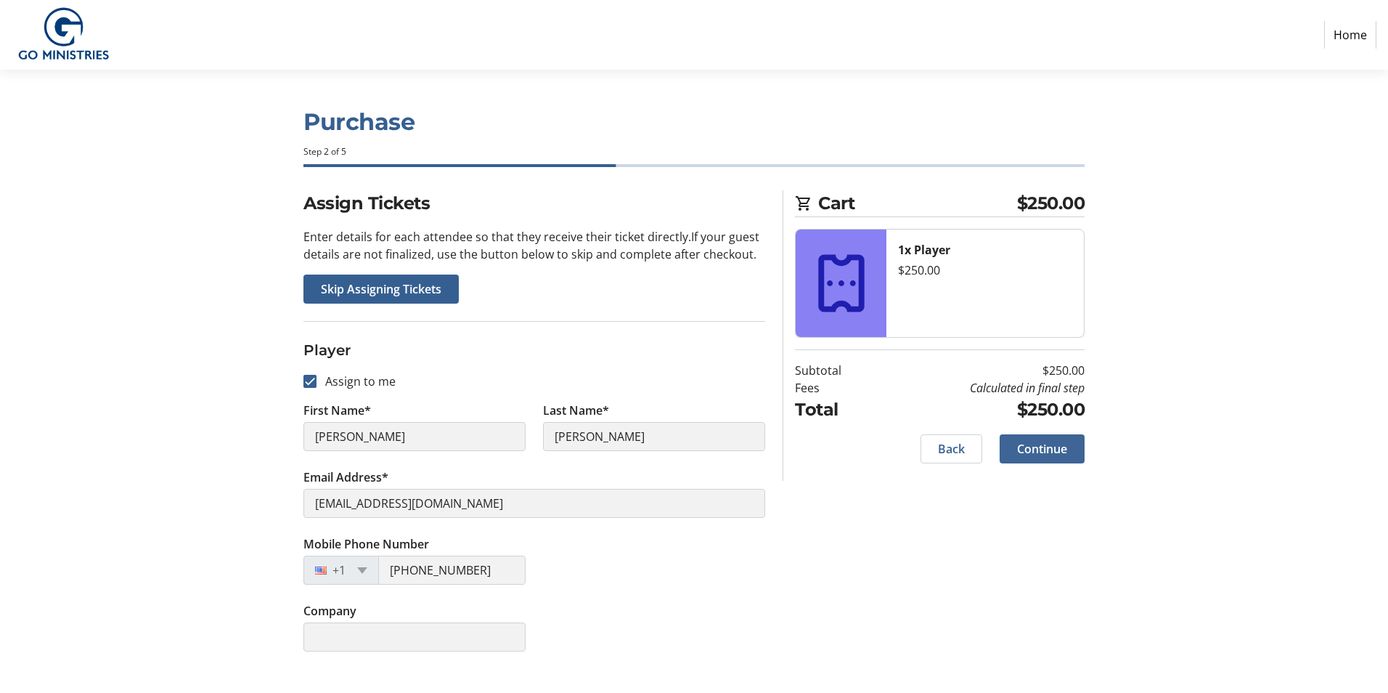
click at [1049, 451] on span "Continue" at bounding box center [1042, 448] width 50 height 17
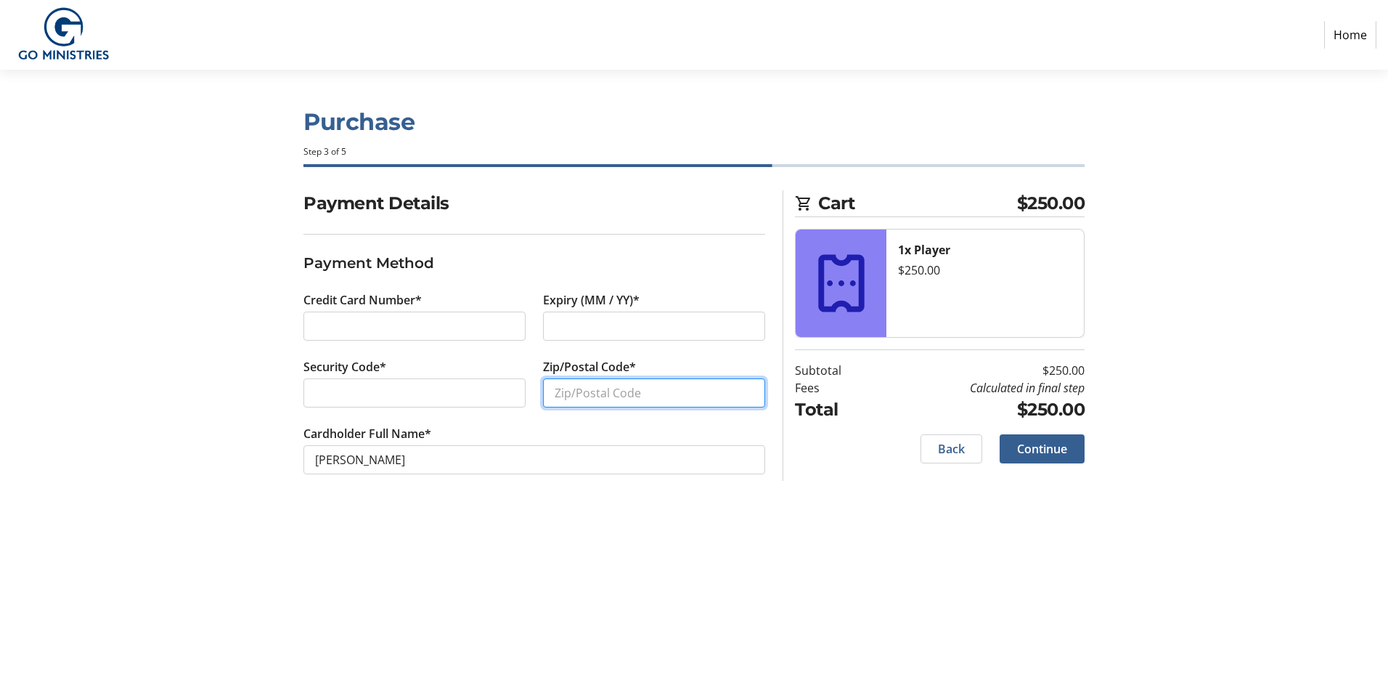
click at [603, 394] on input "Zip/Postal Code*" at bounding box center [654, 392] width 222 height 29
type input "40299"
click at [1051, 451] on span "Continue" at bounding box center [1042, 448] width 50 height 17
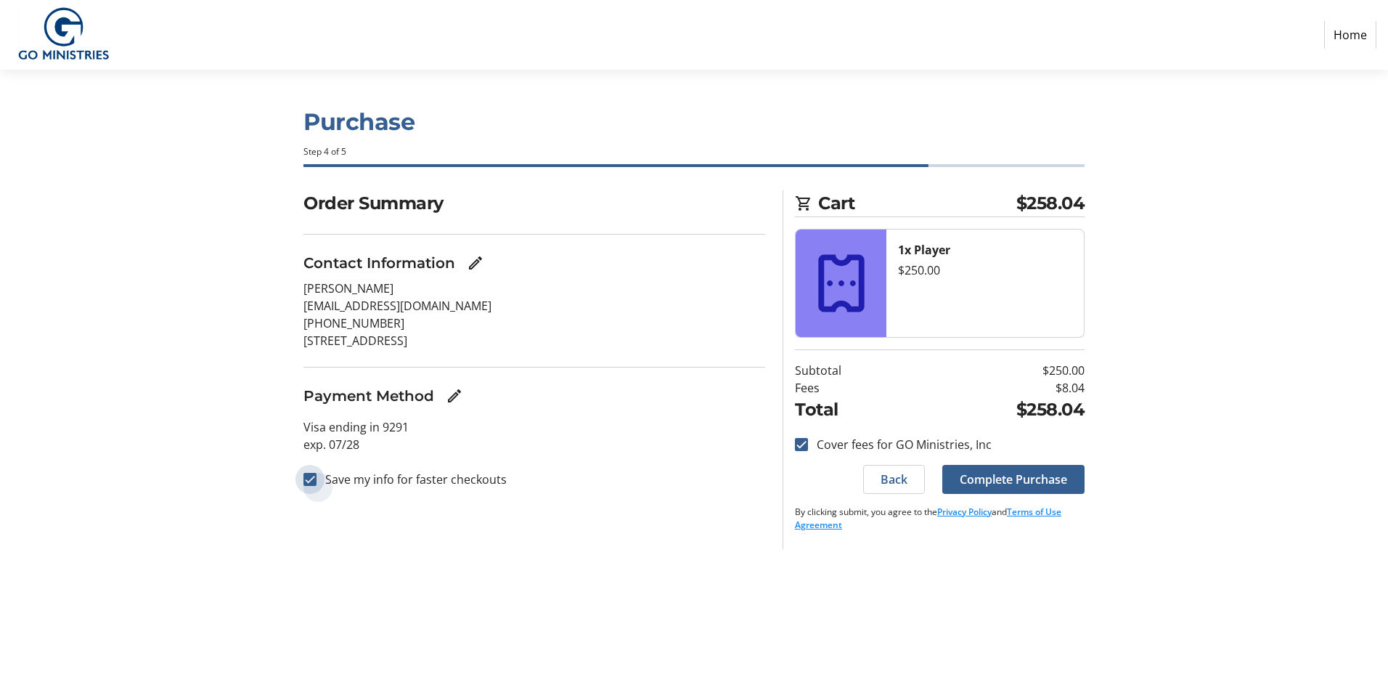
click at [306, 478] on input "Save my info for faster checkouts" at bounding box center [310, 479] width 13 height 13
checkbox input "false"
click at [1011, 477] on span "Complete Purchase" at bounding box center [1013, 479] width 107 height 17
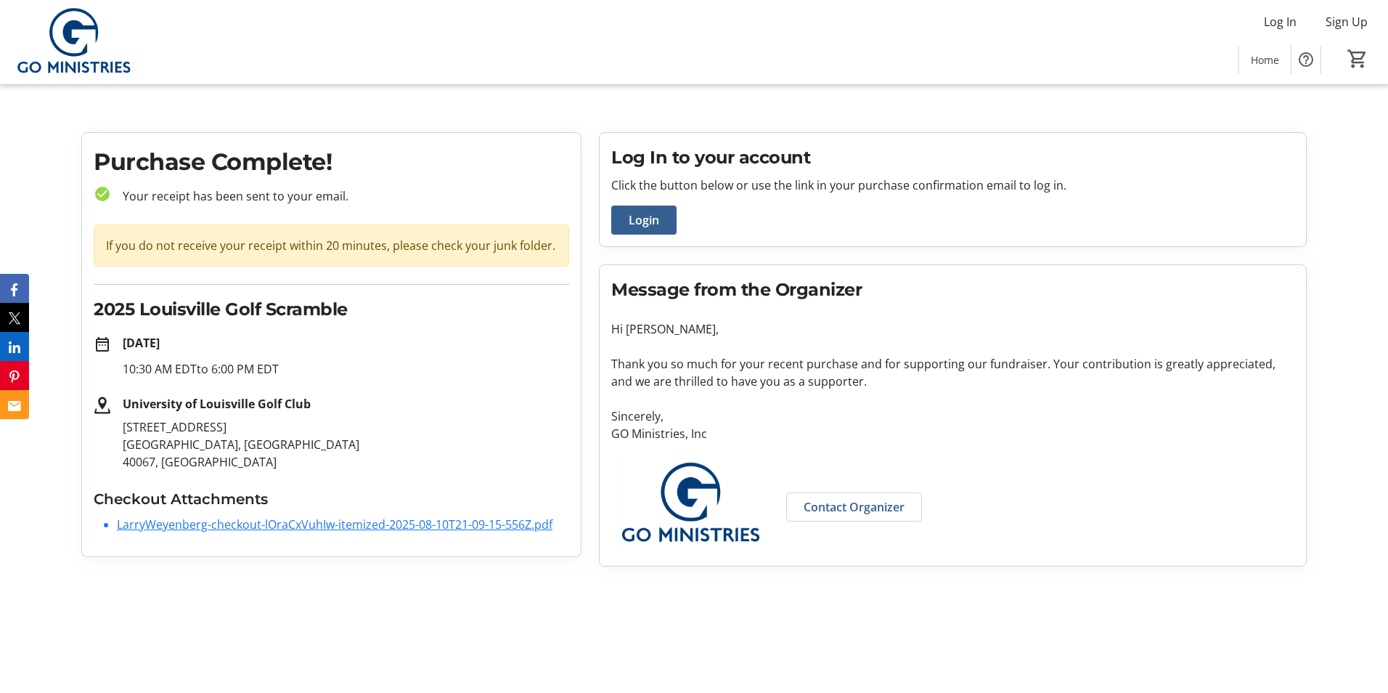
drag, startPoint x: 260, startPoint y: 522, endPoint x: 907, endPoint y: 481, distance: 648.3
click at [260, 522] on link "LarryWeyenberg-checkout-lOraCxVuhIw-itemized-2025-08-10T21-09-15-556Z.pdf" at bounding box center [335, 524] width 436 height 16
click at [274, 522] on link "LarryWeyenberg-checkout-lOraCxVuhIw-itemized-2025-08-10T21-09-15-556Z.pdf" at bounding box center [335, 524] width 436 height 16
